Goal: Information Seeking & Learning: Learn about a topic

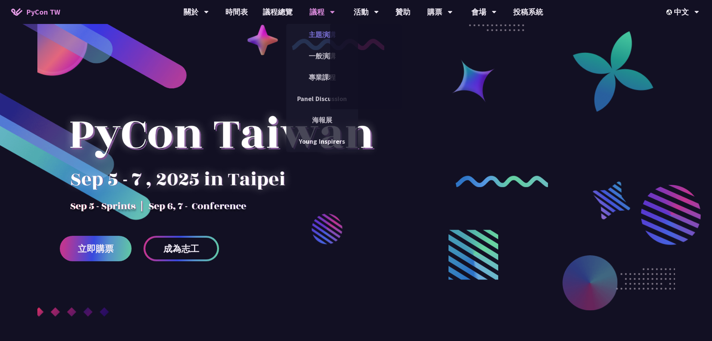
click at [329, 33] on link "主題演講" at bounding box center [322, 35] width 72 height 18
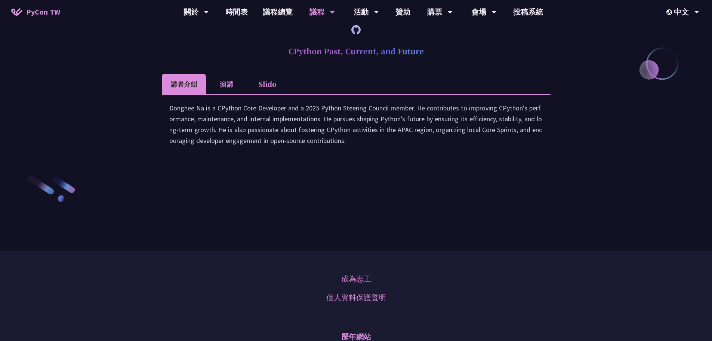
scroll to position [1159, 0]
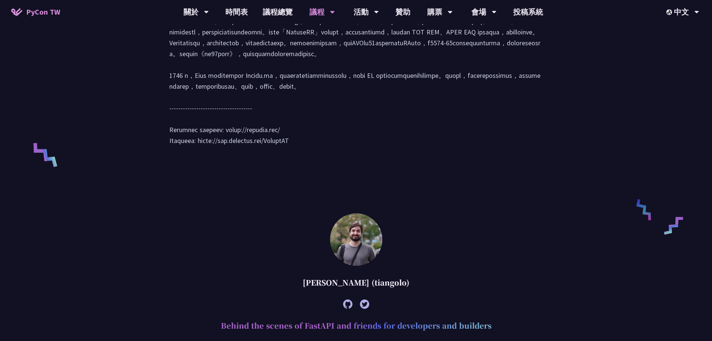
scroll to position [336, 0]
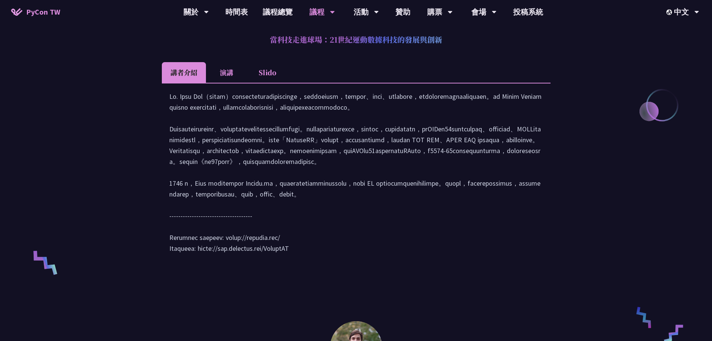
click at [234, 69] on li "演講" at bounding box center [226, 72] width 41 height 21
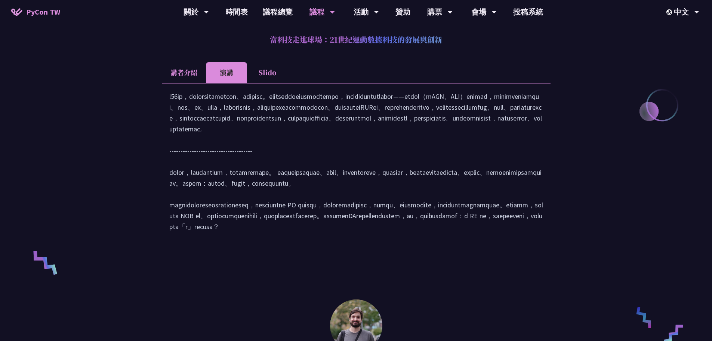
click at [281, 69] on li "Slido" at bounding box center [267, 72] width 41 height 21
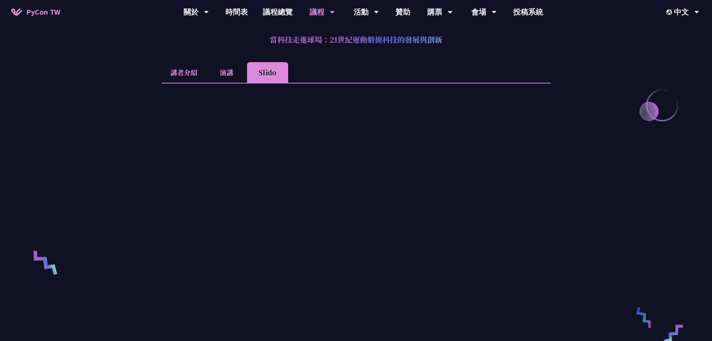
click at [238, 64] on li "演講" at bounding box center [226, 72] width 41 height 21
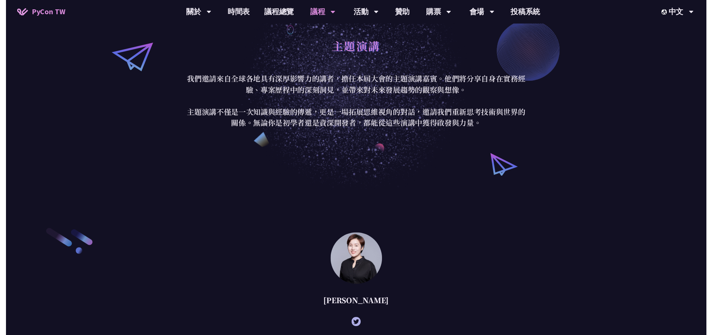
scroll to position [0, 0]
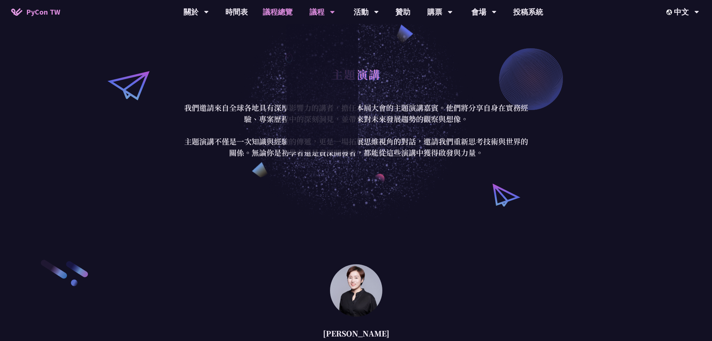
click at [292, 10] on link "議程總覽" at bounding box center [277, 12] width 45 height 24
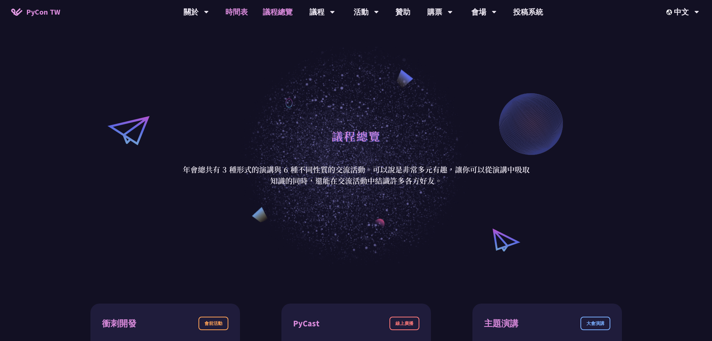
click at [249, 12] on link "時間表" at bounding box center [236, 12] width 37 height 24
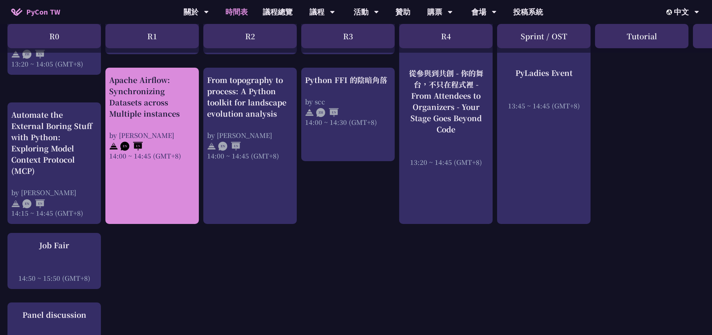
scroll to position [935, 0]
